Goal: Transaction & Acquisition: Purchase product/service

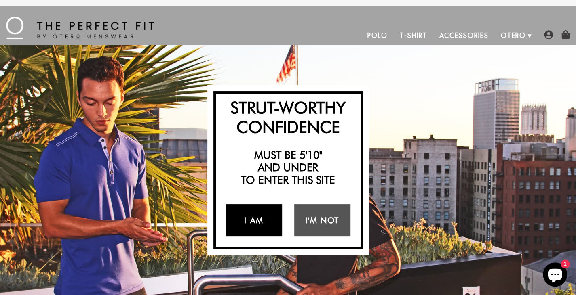
click at [256, 219] on link "I Am" at bounding box center [254, 220] width 56 height 32
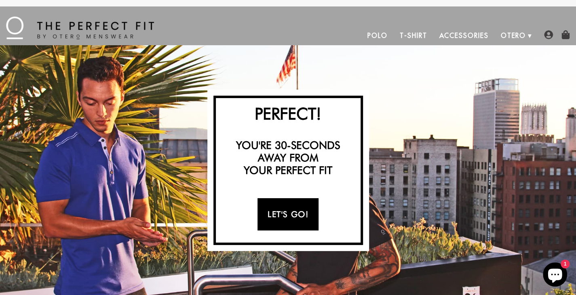
click at [287, 214] on link "Let's Go!" at bounding box center [287, 214] width 61 height 32
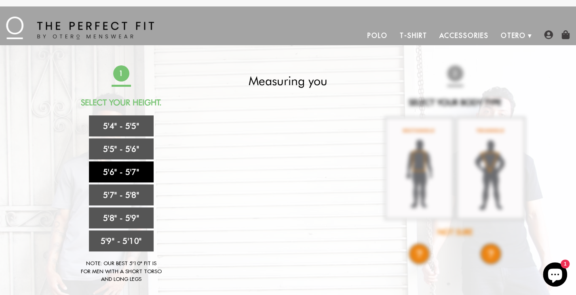
click at [111, 170] on link "5'6" - 5'7"" at bounding box center [121, 172] width 65 height 21
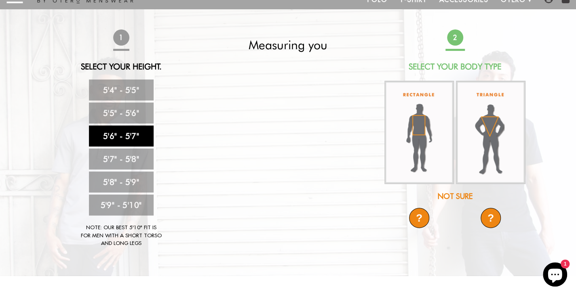
scroll to position [36, 0]
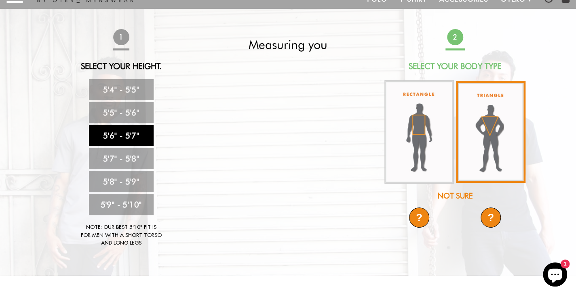
click at [486, 119] on img at bounding box center [490, 132] width 69 height 102
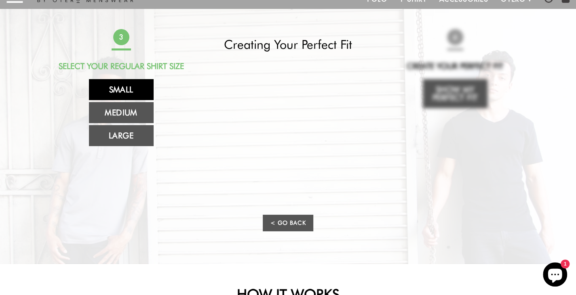
click at [121, 88] on link "Small" at bounding box center [121, 89] width 65 height 21
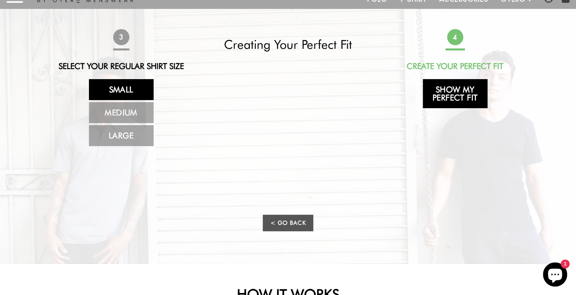
click at [461, 92] on link "Show My Perfect Fit" at bounding box center [455, 93] width 65 height 29
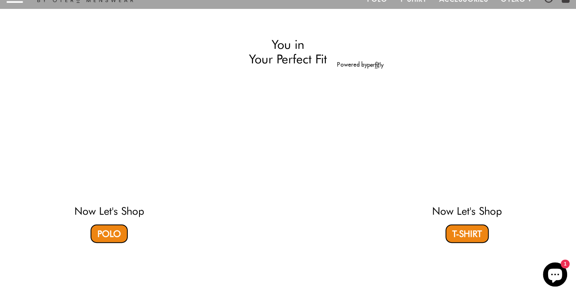
select select "56-57"
select select "triangle"
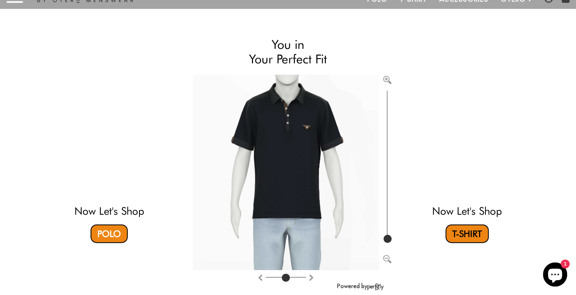
click at [469, 233] on link "T-Shirt" at bounding box center [466, 234] width 43 height 19
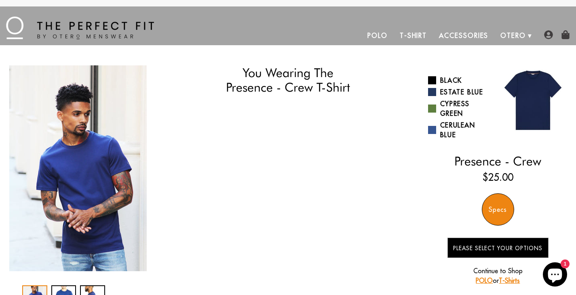
select select "56-57"
select select "triangle"
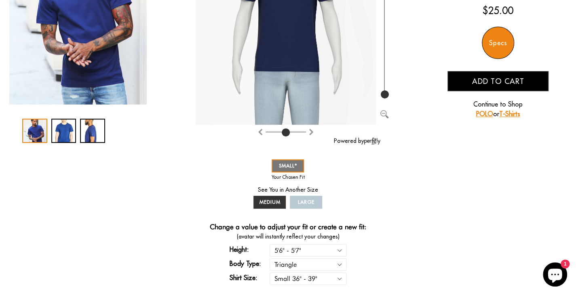
scroll to position [168, 0]
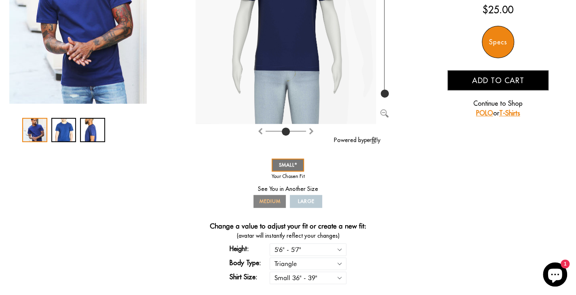
click at [268, 201] on span "MEDIUM" at bounding box center [269, 201] width 21 height 6
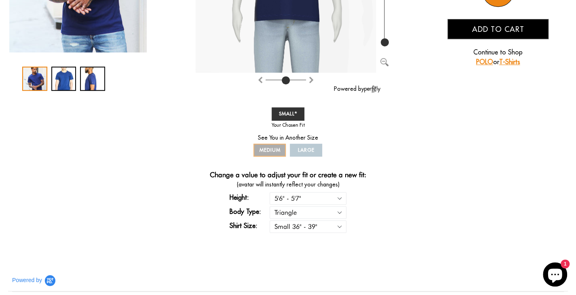
scroll to position [220, 0]
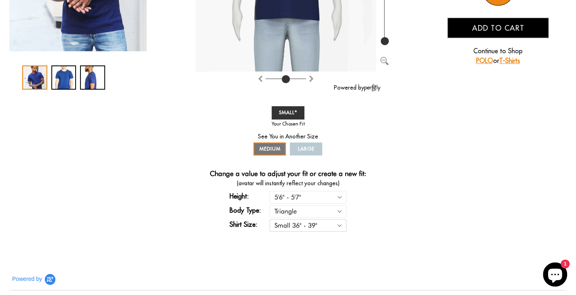
click at [340, 223] on select "Small 36" - 39" Medium 40" - 43" Large 44" - 47"" at bounding box center [307, 225] width 77 height 13
select select "M"
click at [269, 219] on select "Small 36" - 39" Medium 40" - 43" Large 44" - 47"" at bounding box center [307, 225] width 77 height 13
select select "56-57"
select select "triangle"
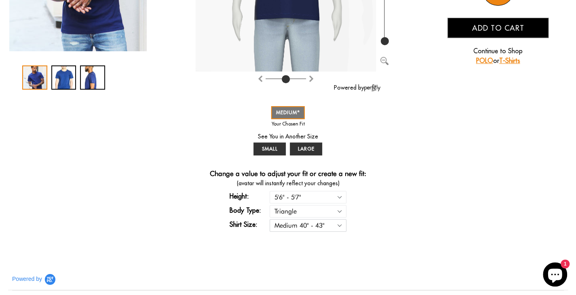
click at [340, 224] on select "Small 36" - 39" Medium 40" - 43" Large 44" - 47"" at bounding box center [307, 225] width 77 height 13
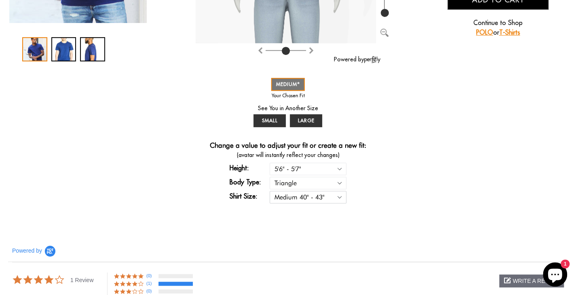
scroll to position [251, 0]
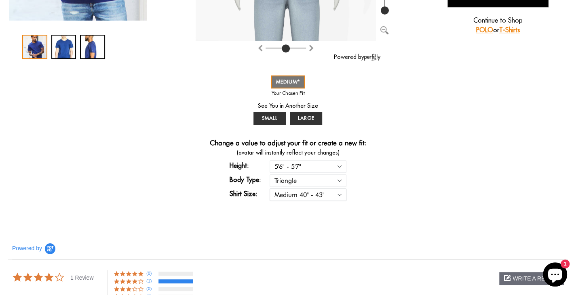
click at [338, 193] on select "Small 36" - 39" Medium 40" - 43" Large 44" - 47"" at bounding box center [307, 195] width 77 height 13
select select "L"
click at [269, 189] on select "Small 36" - 39" Medium 40" - 43" Large 44" - 47"" at bounding box center [307, 195] width 77 height 13
click at [391, 133] on div "You Wearing The Presence - Crew T-Shirt You're only 3 questions away from your …" at bounding box center [287, 12] width 559 height 394
select select "56-57"
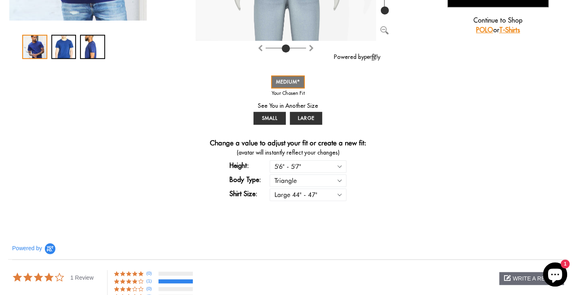
select select "triangle"
select select "L"
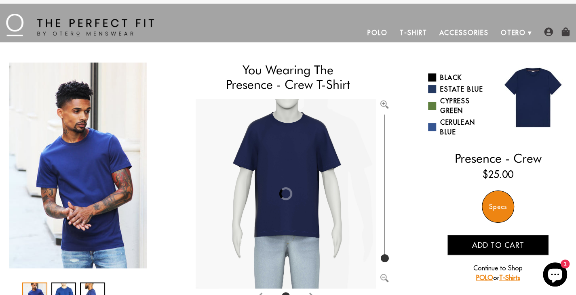
scroll to position [2, 0]
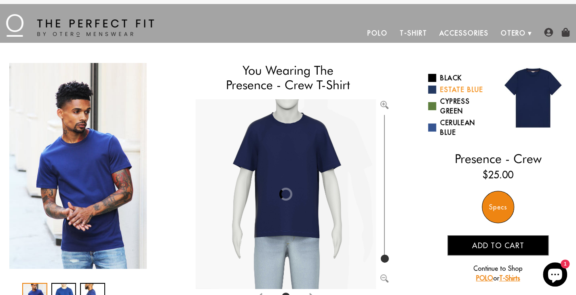
click at [446, 89] on link "Estate Blue" at bounding box center [460, 90] width 64 height 10
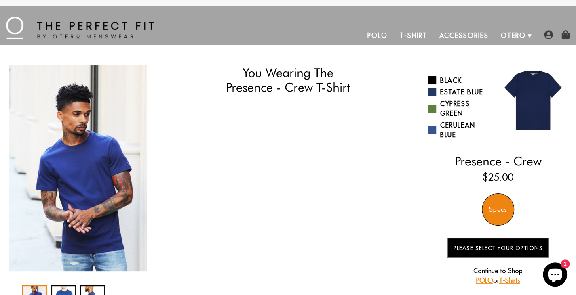
select select "56-57"
select select "triangle"
select select "L"
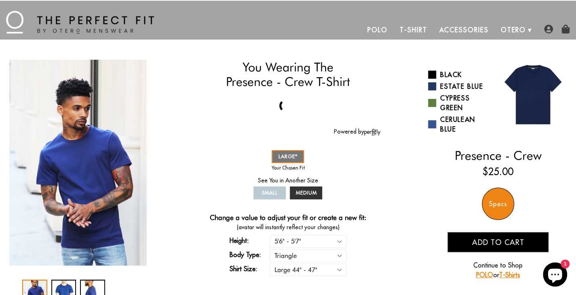
scroll to position [23, 0]
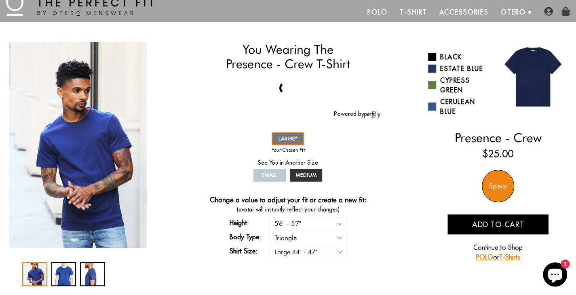
click at [505, 220] on button "Add to cart" at bounding box center [497, 224] width 101 height 20
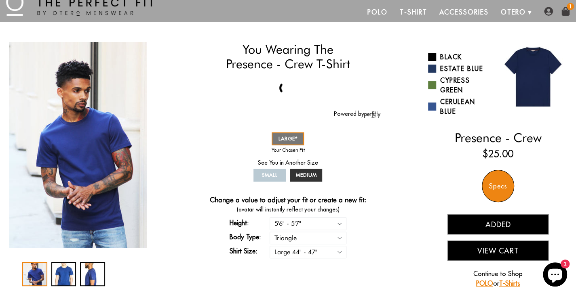
scroll to position [0, 0]
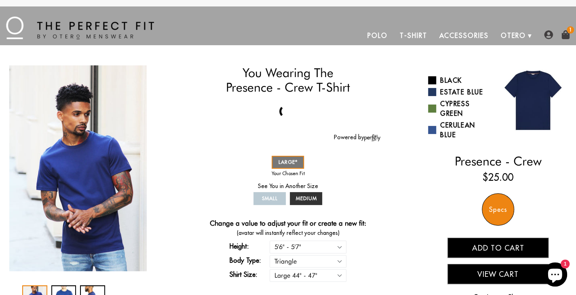
click at [415, 34] on link "T-Shirt" at bounding box center [412, 35] width 39 height 19
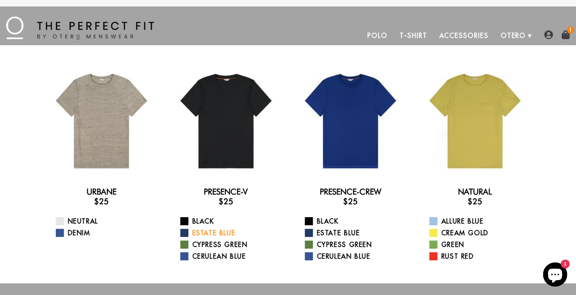
click at [209, 234] on link "Estate Blue" at bounding box center [230, 233] width 101 height 10
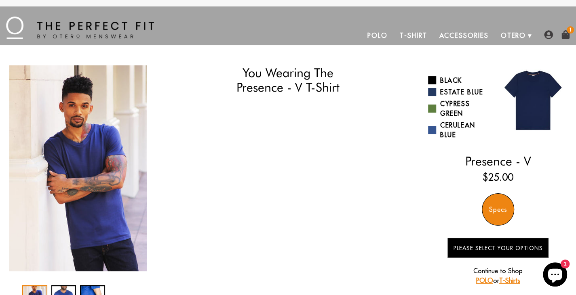
select select "56-57"
select select "triangle"
select select "L"
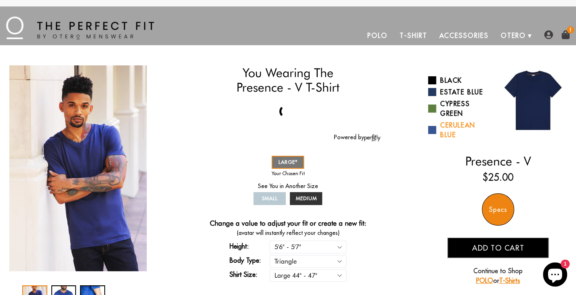
click at [448, 124] on link "Cerulean Blue" at bounding box center [460, 129] width 64 height 19
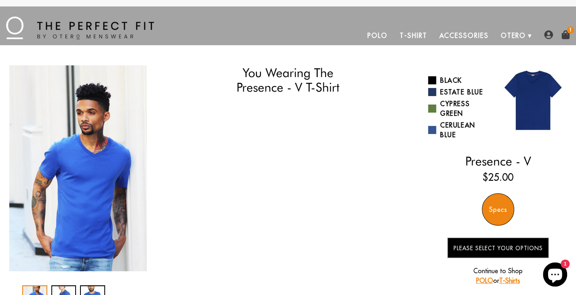
select select "56-57"
select select "triangle"
select select "L"
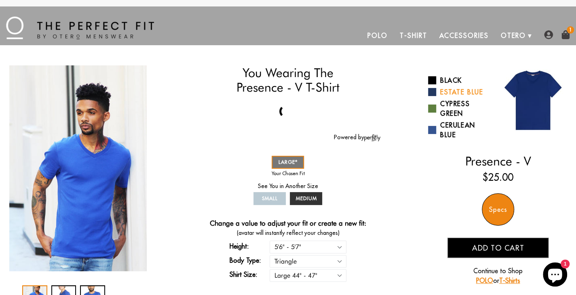
click at [453, 91] on link "Estate Blue" at bounding box center [460, 92] width 64 height 10
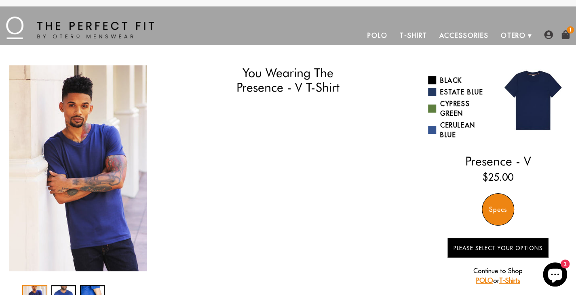
select select "56-57"
select select "triangle"
select select "L"
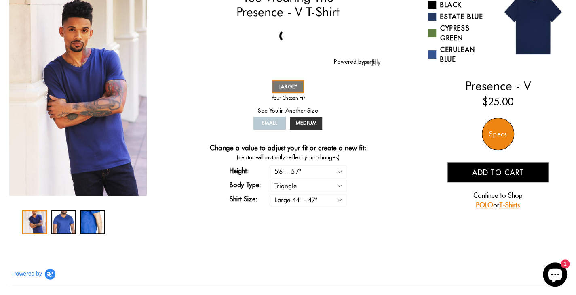
scroll to position [75, 0]
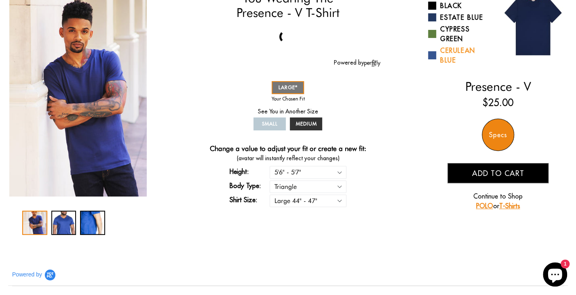
click at [449, 53] on link "Cerulean Blue" at bounding box center [460, 55] width 64 height 19
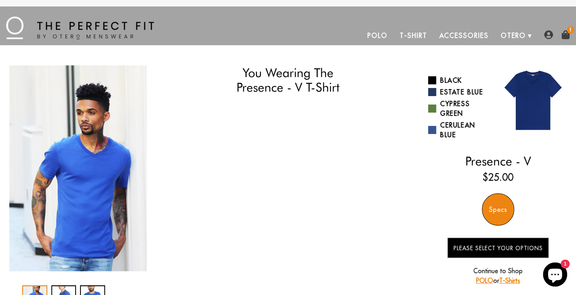
select select "56-57"
select select "triangle"
select select "L"
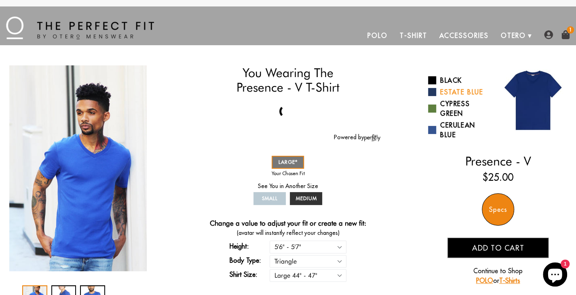
click at [449, 91] on link "Estate Blue" at bounding box center [460, 92] width 64 height 10
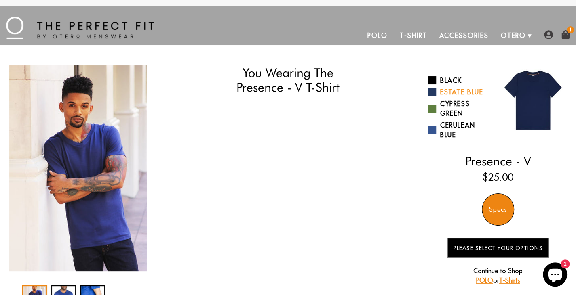
select select "56-57"
select select "triangle"
select select "L"
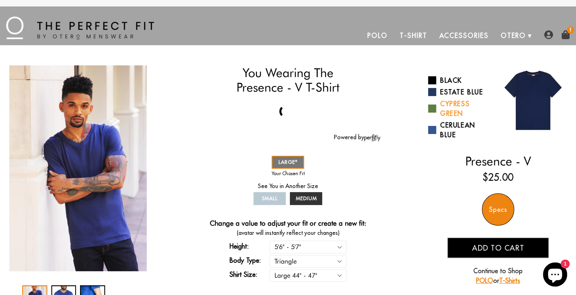
click at [449, 103] on link "Cypress Green" at bounding box center [460, 108] width 64 height 19
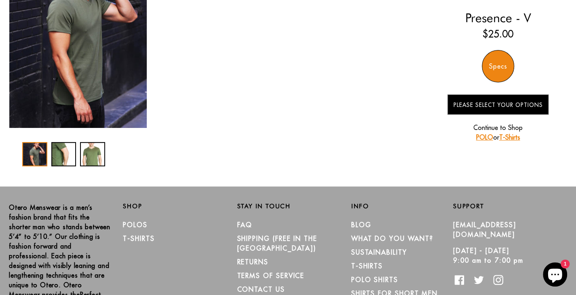
select select "56-57"
select select "triangle"
select select "L"
